Goal: Transaction & Acquisition: Purchase product/service

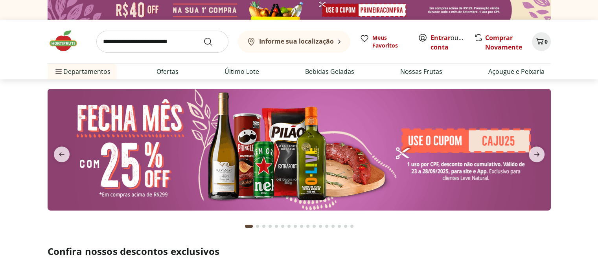
drag, startPoint x: 438, startPoint y: 37, endPoint x: 426, endPoint y: 37, distance: 11.4
click at [437, 36] on link "Entrar" at bounding box center [441, 37] width 20 height 9
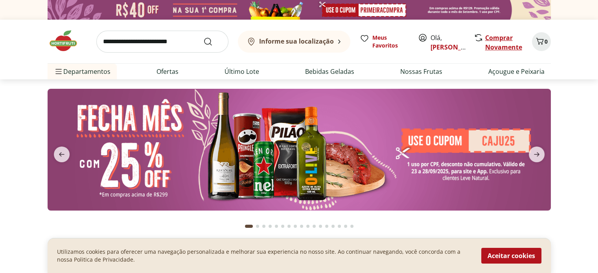
click at [498, 45] on link "Comprar Novamente" at bounding box center [503, 42] width 37 height 18
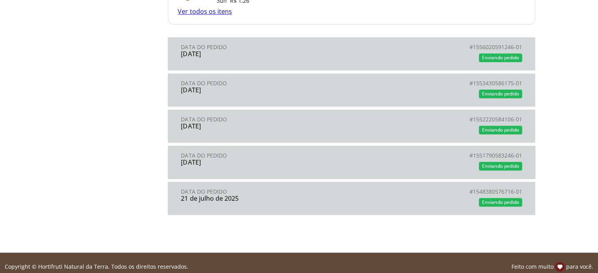
scroll to position [785, 0]
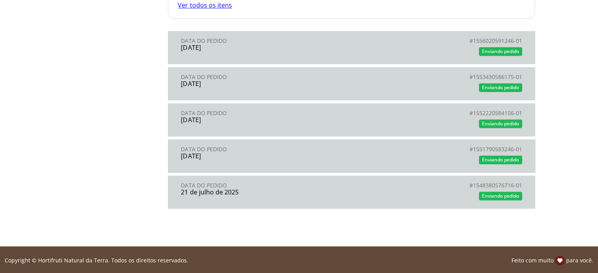
click at [429, 49] on div "Enviando pedido" at bounding box center [436, 52] width 171 height 12
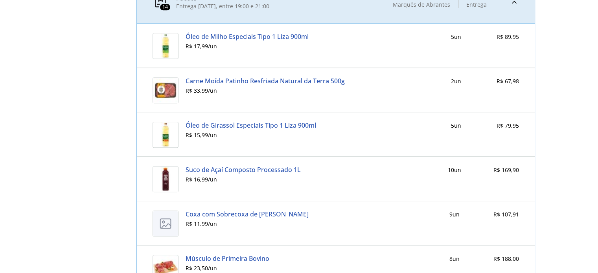
scroll to position [117, 0]
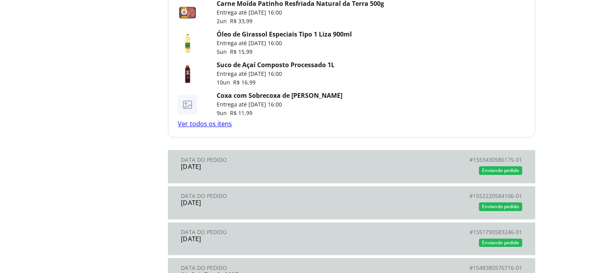
scroll to position [975, 0]
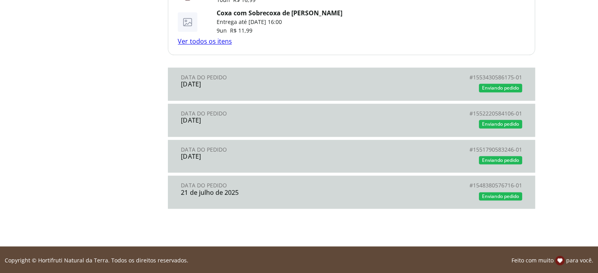
click at [228, 117] on div "06 de agosto de 2025" at bounding box center [266, 120] width 171 height 7
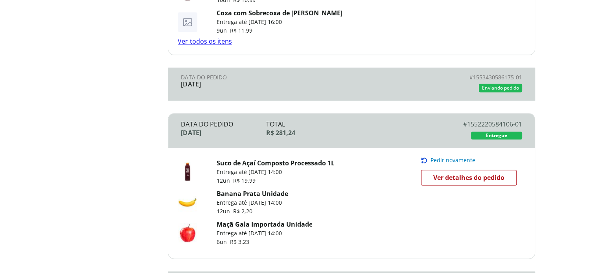
scroll to position [736, 0]
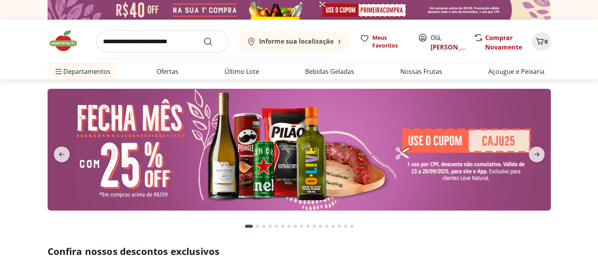
click at [173, 45] on input "search" at bounding box center [162, 42] width 132 height 22
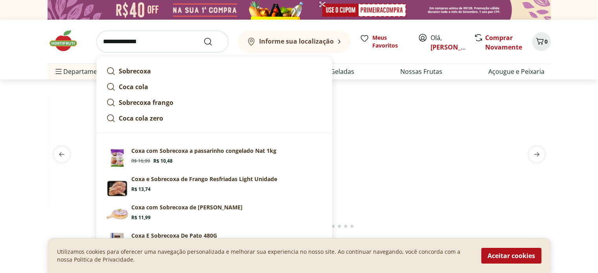
type input "**********"
click at [203, 37] on button "Submit Search" at bounding box center [212, 41] width 19 height 9
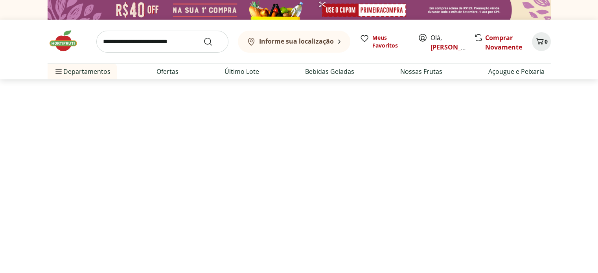
select select "**********"
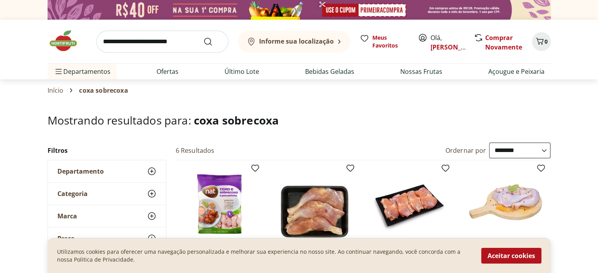
click at [528, 255] on button "Aceitar cookies" at bounding box center [511, 256] width 60 height 16
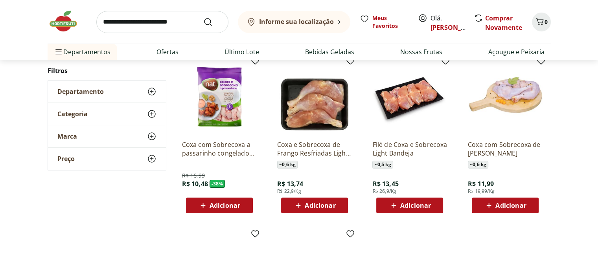
scroll to position [134, 0]
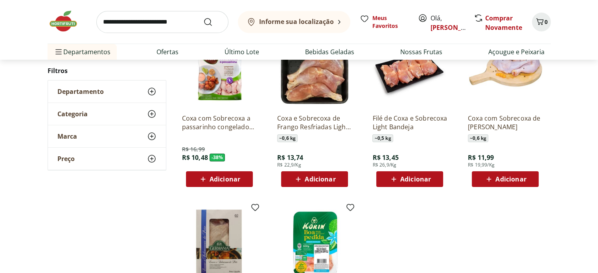
click at [524, 77] on img at bounding box center [505, 70] width 75 height 75
